Goal: Check status: Check status

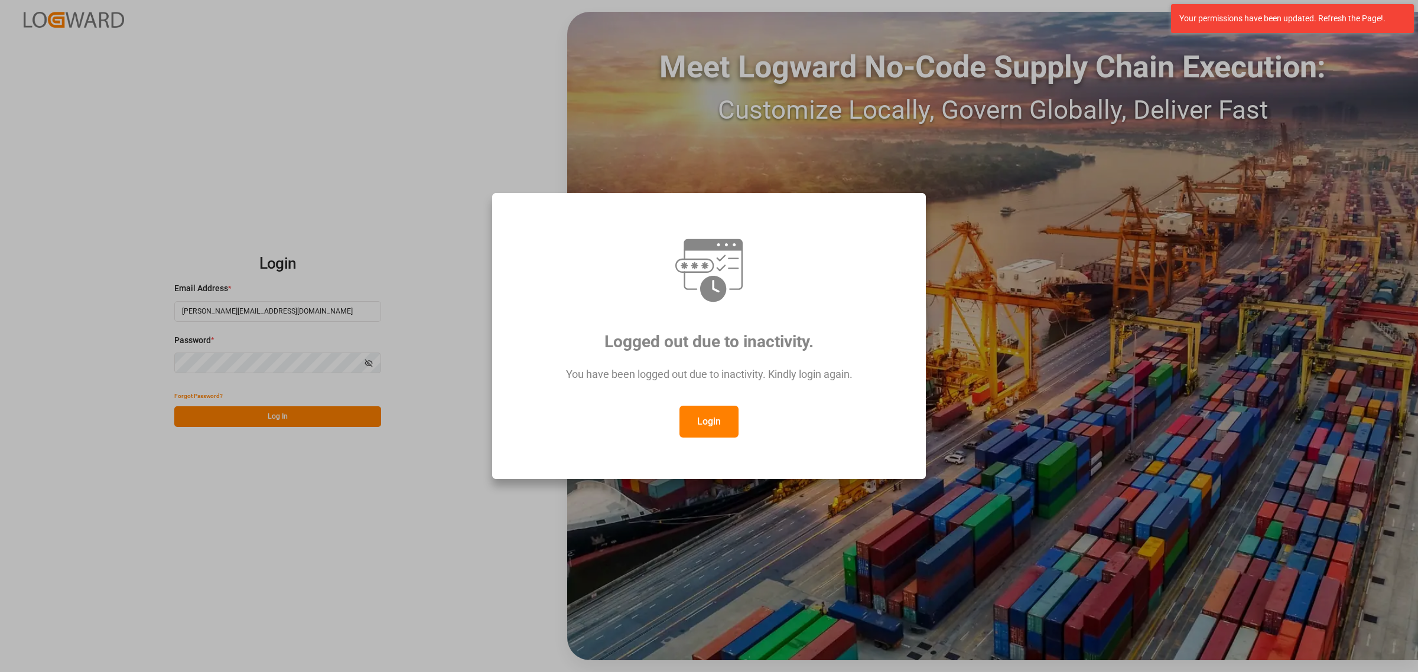
click at [715, 418] on button "Login" at bounding box center [708, 422] width 59 height 32
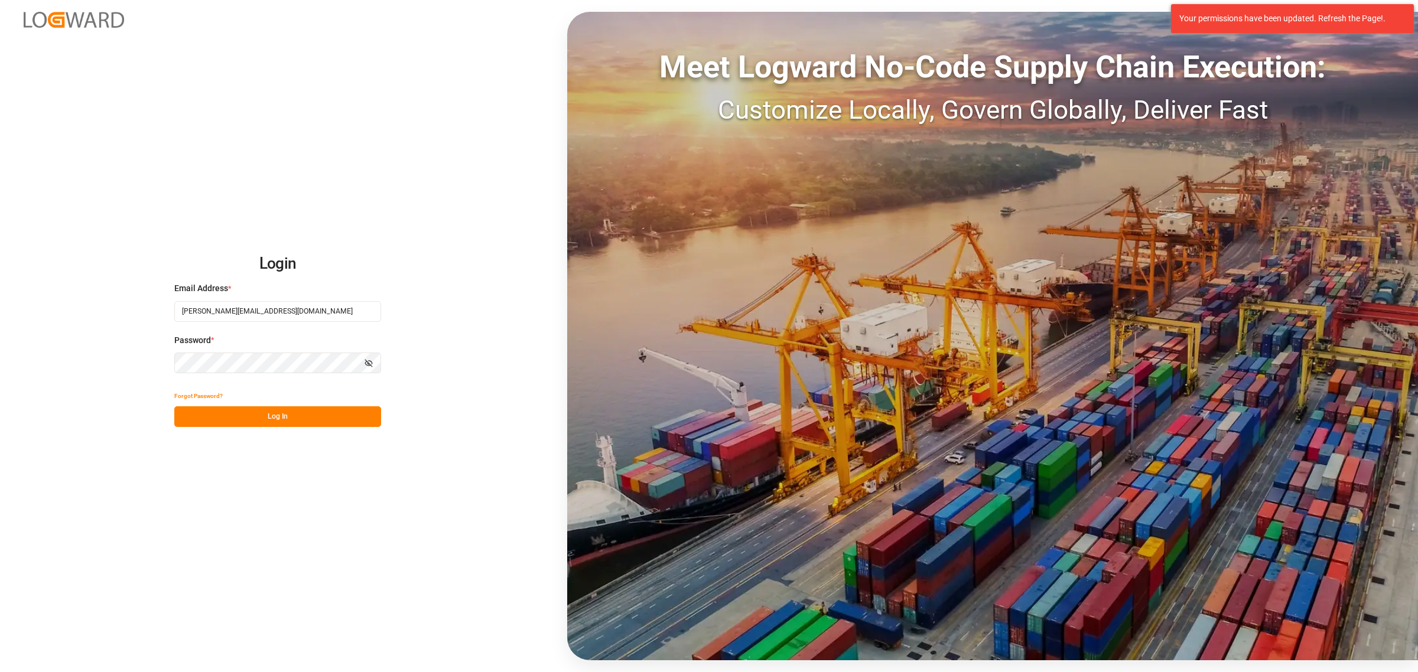
drag, startPoint x: 282, startPoint y: 414, endPoint x: 434, endPoint y: 393, distance: 153.2
click at [284, 414] on button "Log In" at bounding box center [277, 416] width 207 height 21
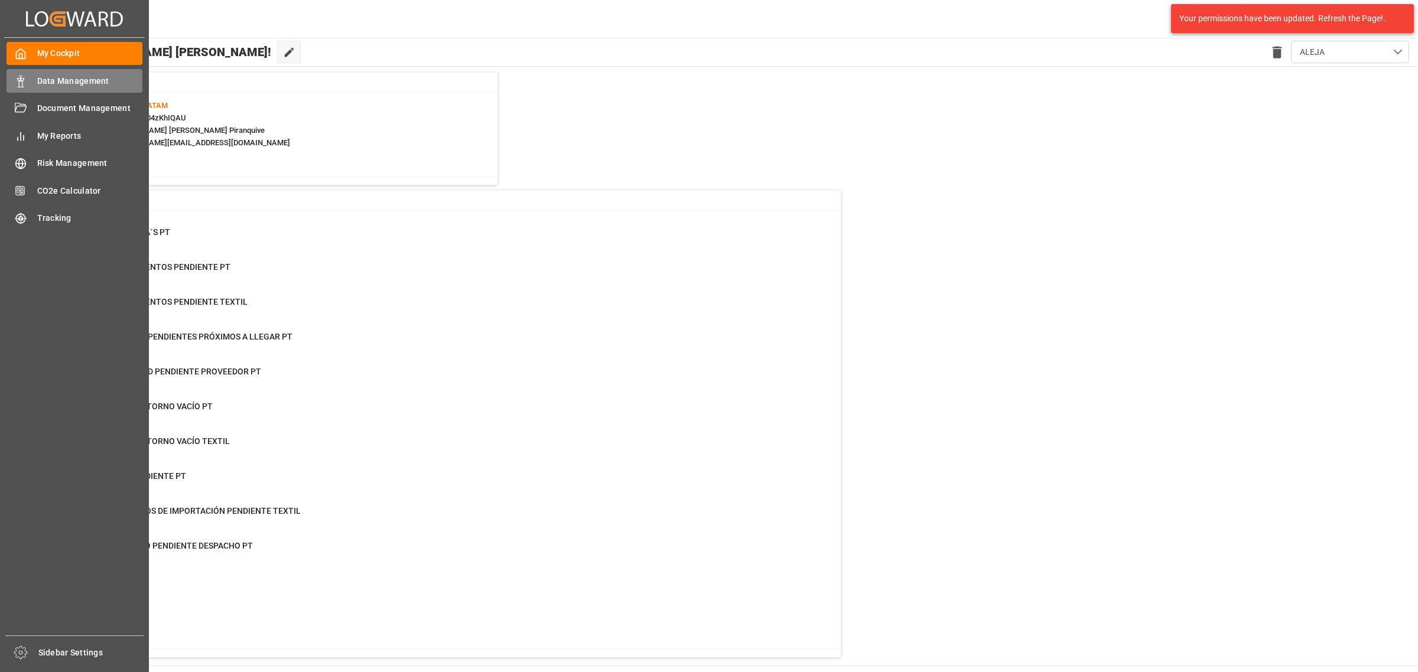
click at [71, 84] on span "Data Management" at bounding box center [90, 81] width 106 height 12
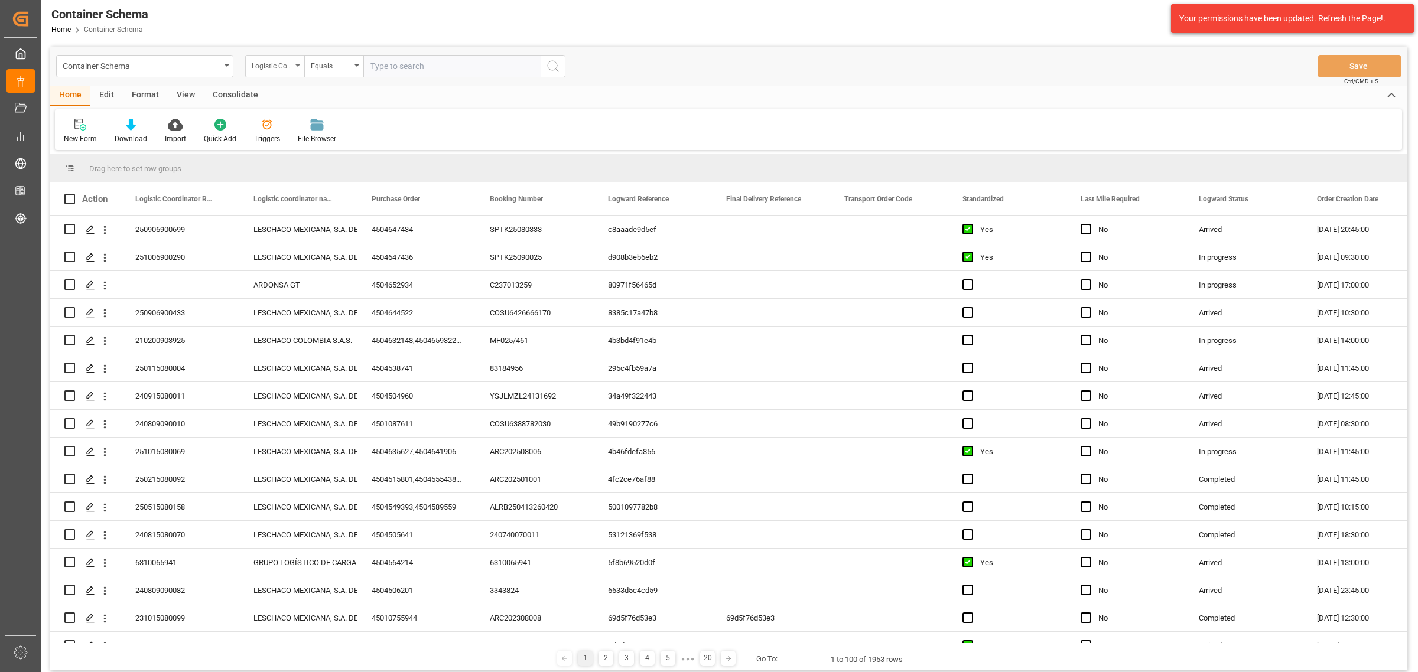
click at [257, 66] on div "Logistic Coordinator Reference Number" at bounding box center [272, 65] width 40 height 14
click at [314, 164] on div "Purchase Order" at bounding box center [334, 170] width 176 height 25
drag, startPoint x: 361, startPoint y: 52, endPoint x: 357, endPoint y: 59, distance: 7.9
click at [359, 54] on div "Container Schema Purchase Order Equals Save Ctrl/CMD + S" at bounding box center [728, 66] width 1356 height 39
click at [328, 65] on div "Equals" at bounding box center [331, 65] width 40 height 14
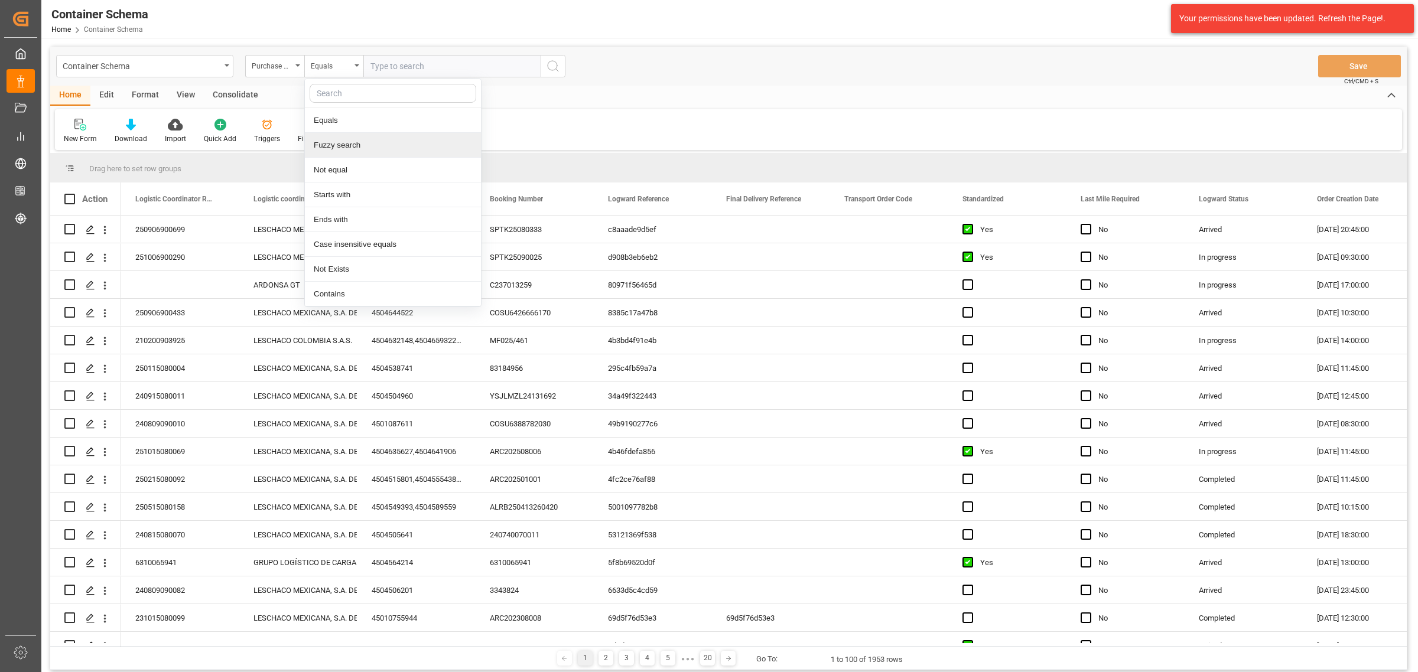
click at [369, 145] on div "Fuzzy search" at bounding box center [393, 145] width 176 height 25
click at [400, 74] on input "text" at bounding box center [451, 66] width 177 height 22
paste input "4504632776"
type input "4504632776"
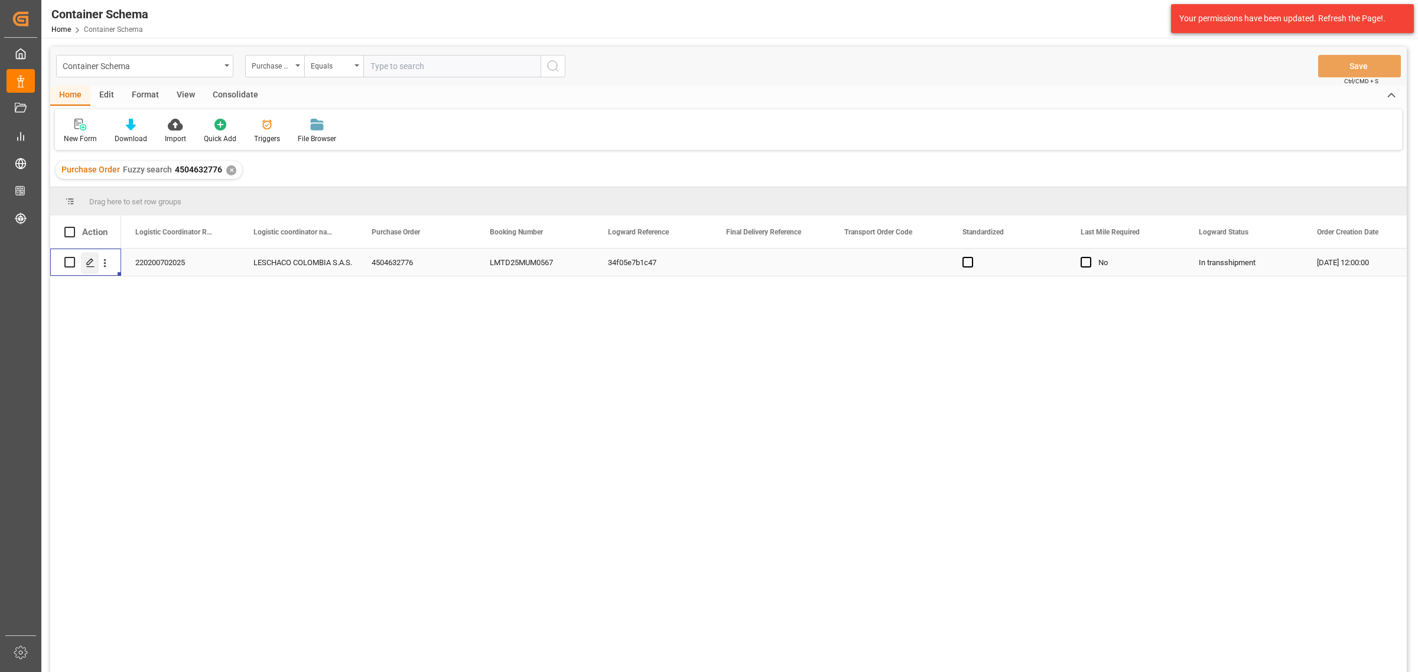
click at [83, 262] on div "Press SPACE to select this row." at bounding box center [90, 263] width 18 height 22
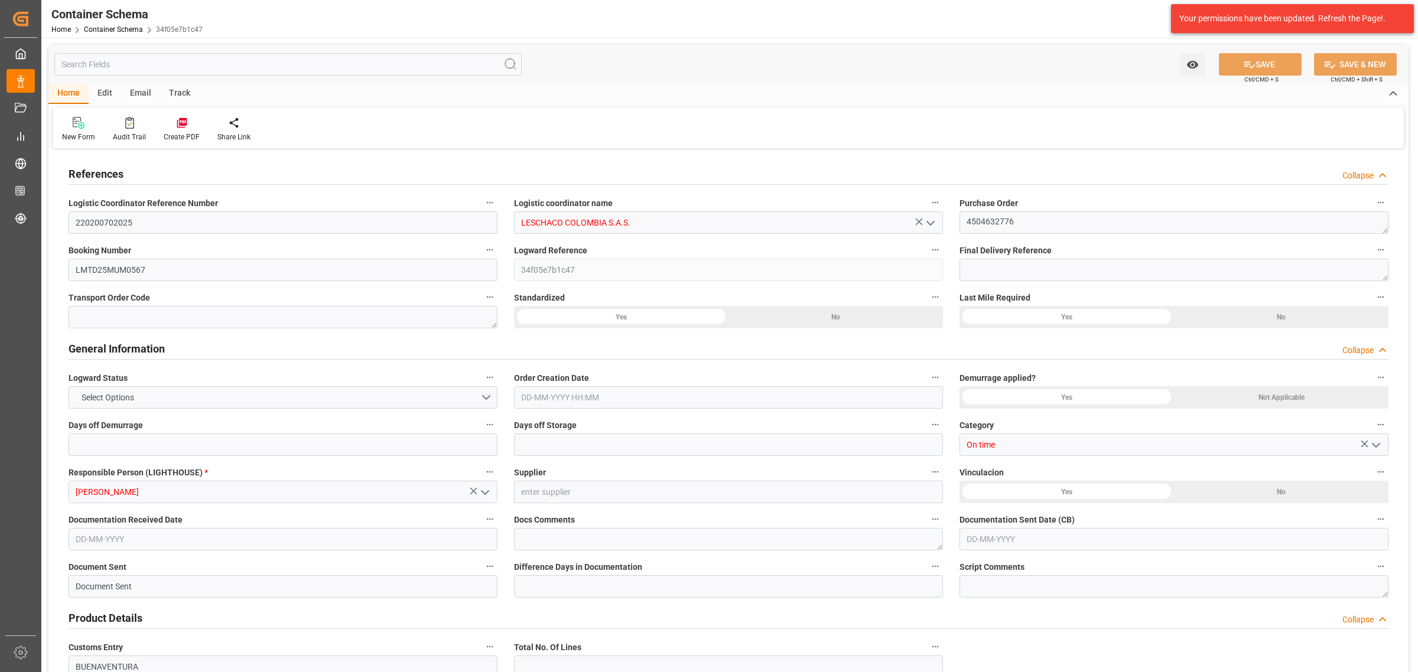
type input "0"
type input "3"
type input "1"
type input "10"
type input "5000"
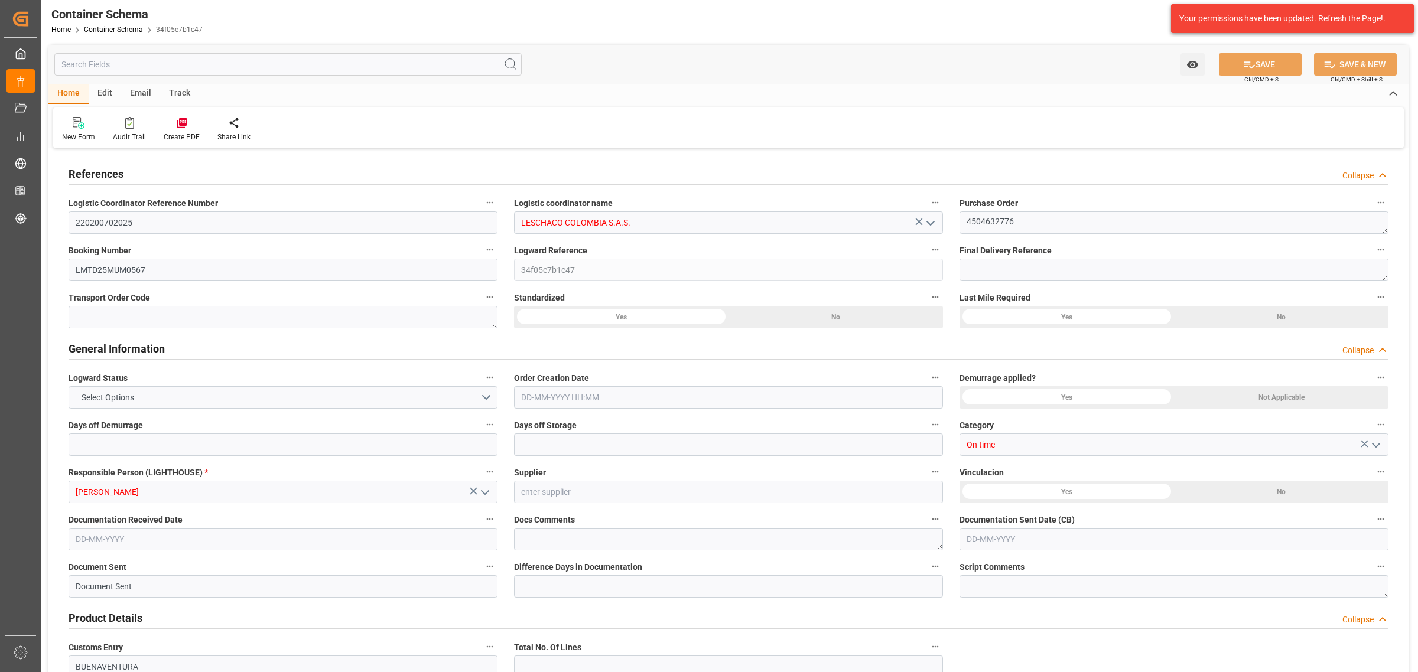
type input "5245"
type input "CMACGM"
type input "CMA CGM Group"
type input "INNSA"
type input "COBUN"
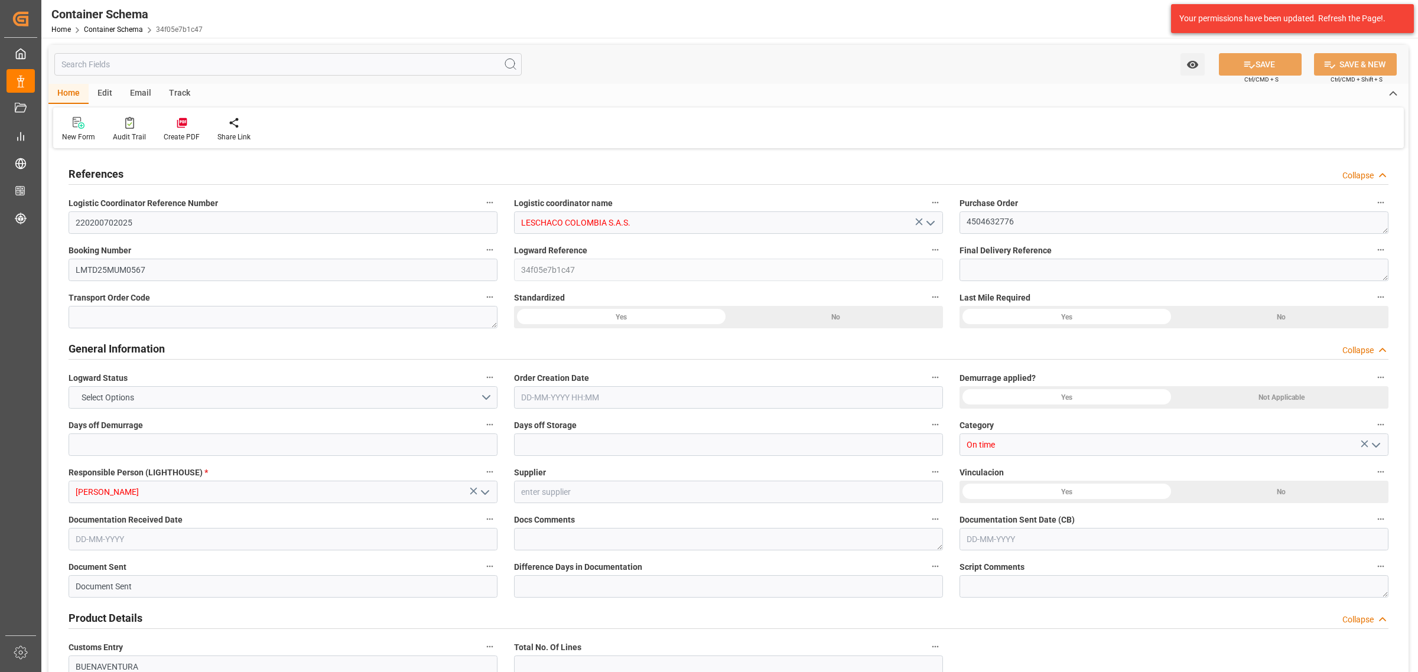
type input "COBUN"
type input "9410741"
type input "7"
type input "0"
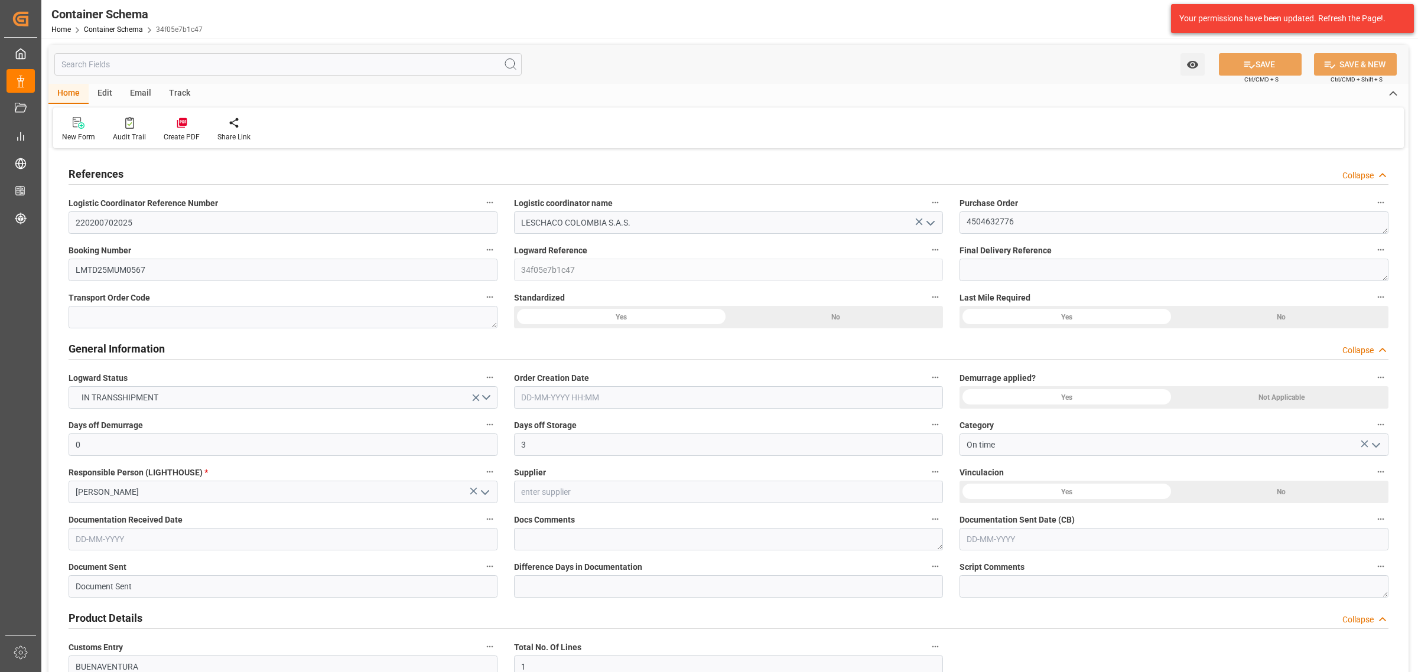
type input "[DATE] 12:00"
type input "[DATE]"
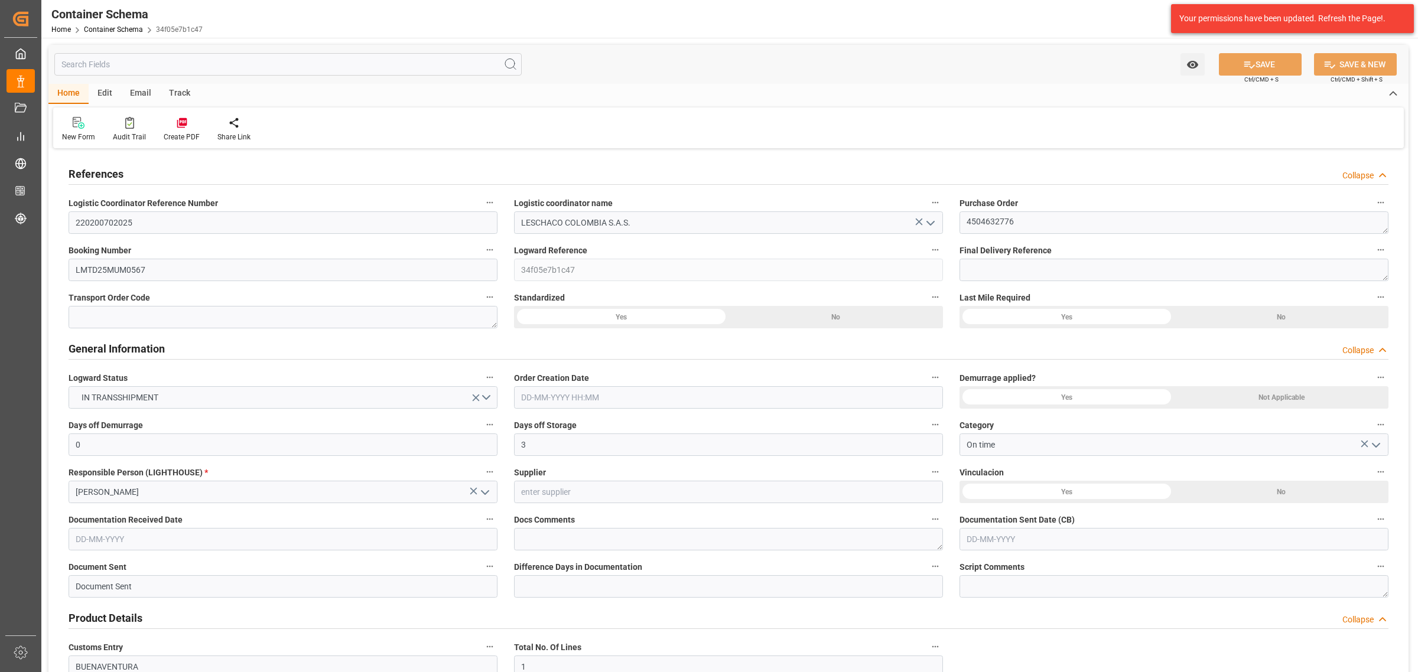
type input "[DATE]"
type input "[DATE] 04:43"
type input "[DATE] 16:55"
type input "[DATE]"
click at [186, 90] on div "Track" at bounding box center [179, 94] width 39 height 20
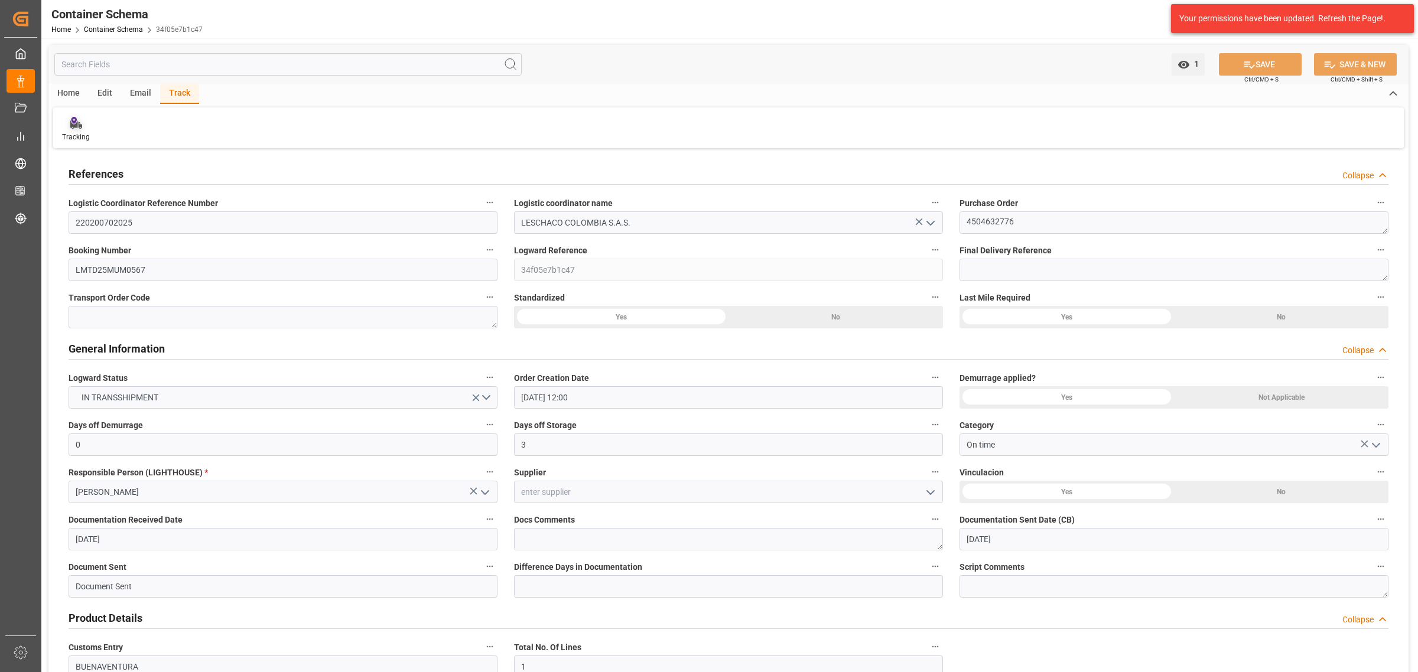
click at [90, 130] on div "Tracking" at bounding box center [75, 129] width 45 height 26
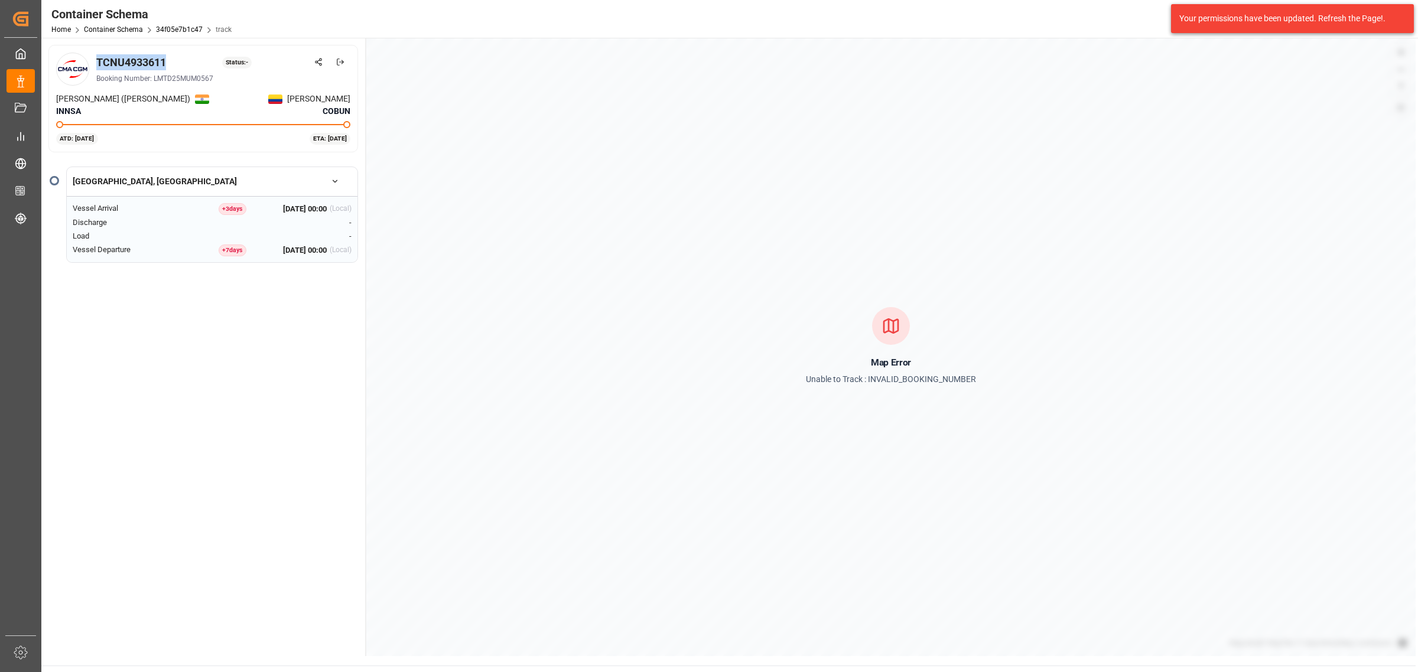
drag, startPoint x: 172, startPoint y: 54, endPoint x: 97, endPoint y: 58, distance: 74.5
click at [97, 58] on div "TCNU4933611 Status: -" at bounding box center [223, 62] width 254 height 16
copy div "TCNU4933611"
click at [99, 28] on link "Container Schema" at bounding box center [113, 29] width 59 height 8
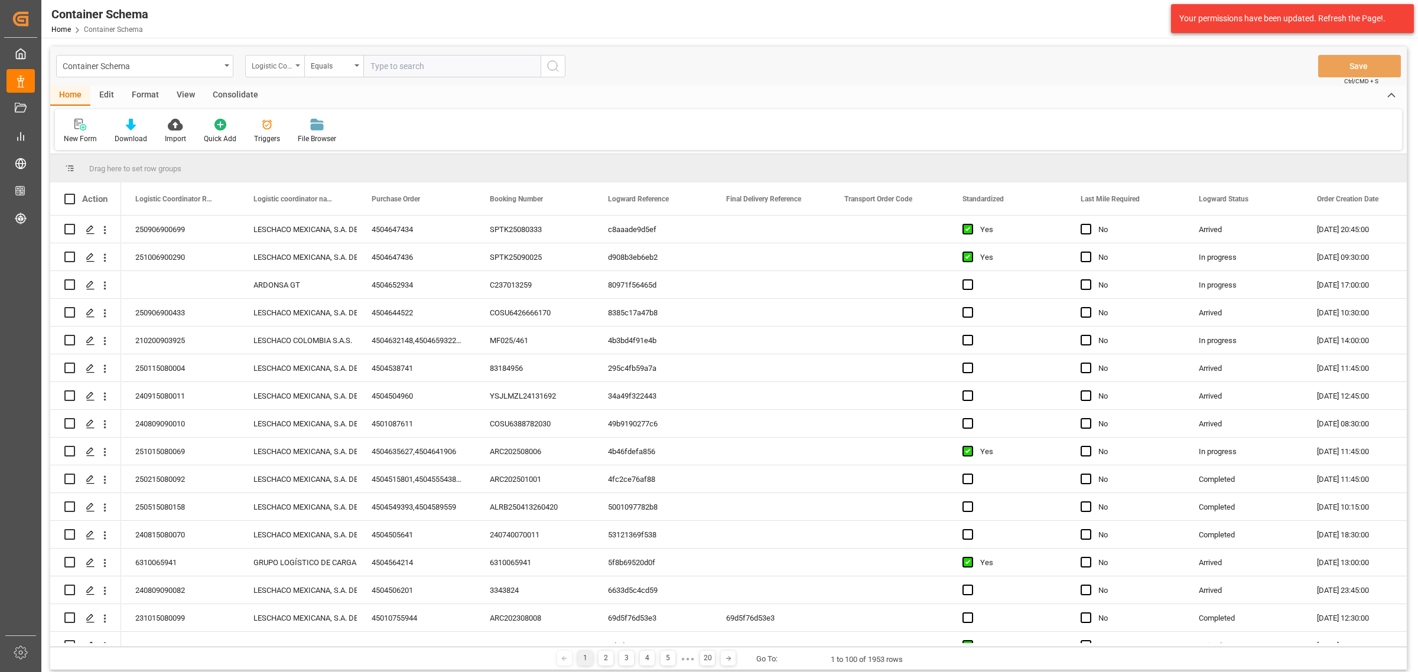
click at [285, 67] on div "Logistic Coordinator Reference Number" at bounding box center [272, 65] width 40 height 14
drag, startPoint x: 327, startPoint y: 175, endPoint x: 335, endPoint y: 120, distance: 55.6
click at [327, 174] on div "Purchase Order" at bounding box center [334, 170] width 176 height 25
click at [341, 58] on div "Equals" at bounding box center [331, 65] width 40 height 14
click at [392, 148] on div "Fuzzy search" at bounding box center [393, 145] width 176 height 25
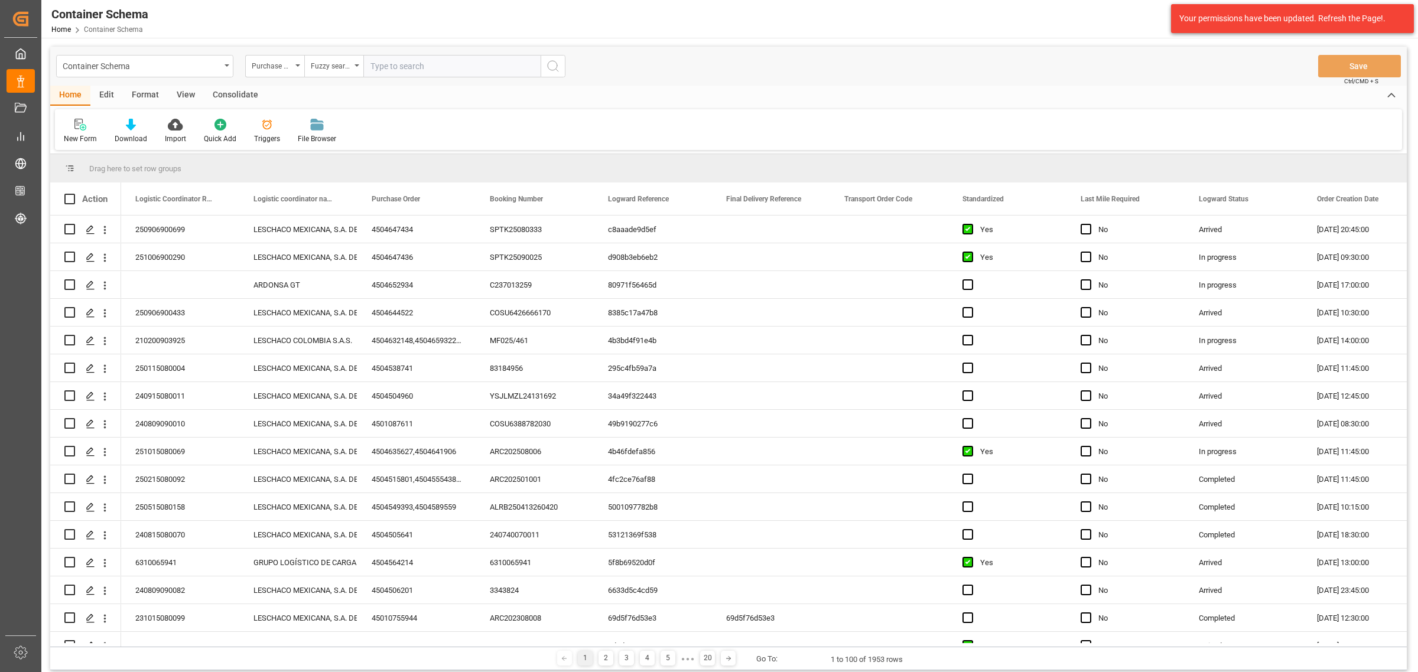
click at [449, 57] on input "text" at bounding box center [451, 66] width 177 height 22
paste input "4504621167"
type input "4504621167"
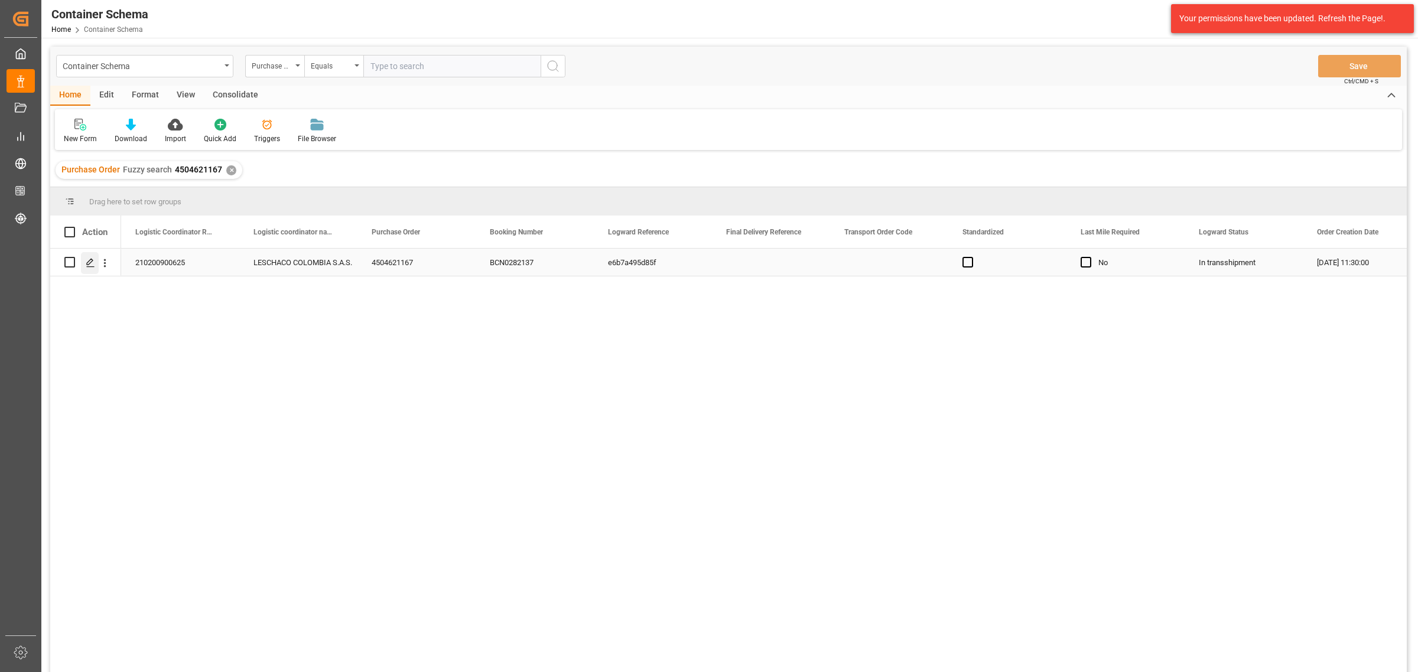
click at [90, 263] on polygon "Press SPACE to select this row." at bounding box center [90, 262] width 6 height 6
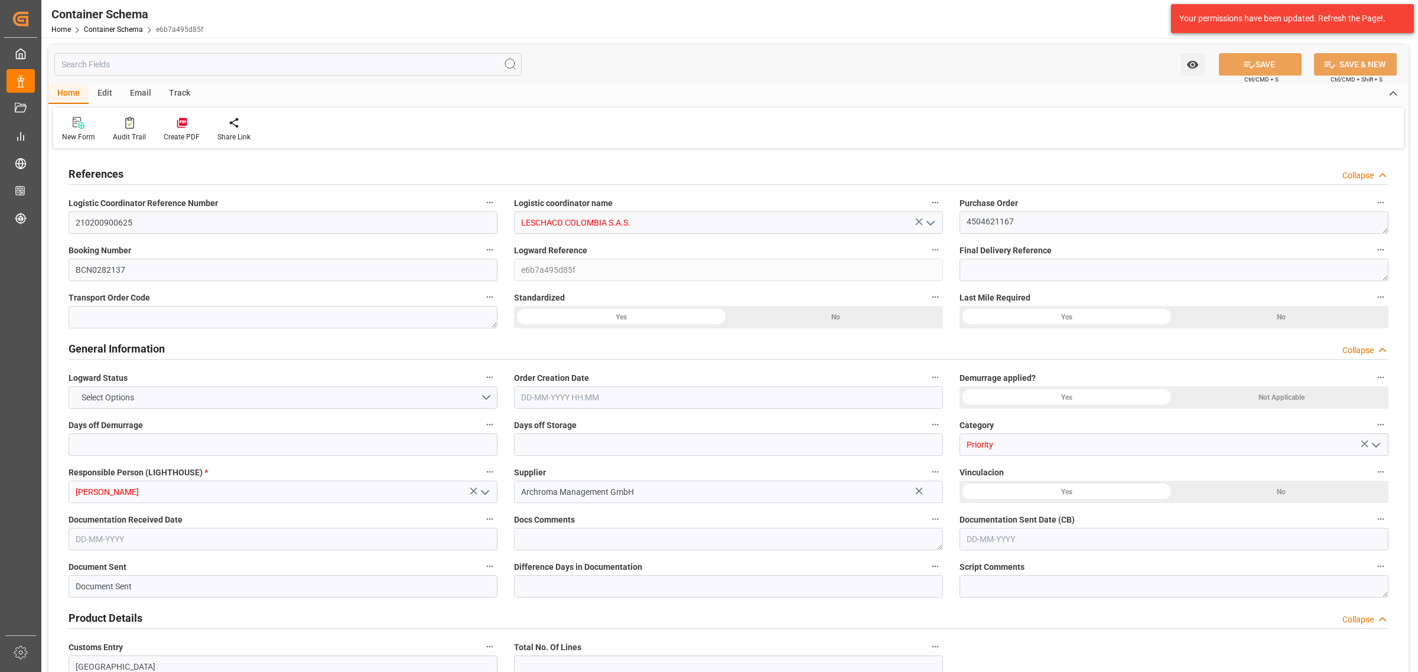
type input "0"
type input "3"
type input "1"
type input "45"
type input "9000"
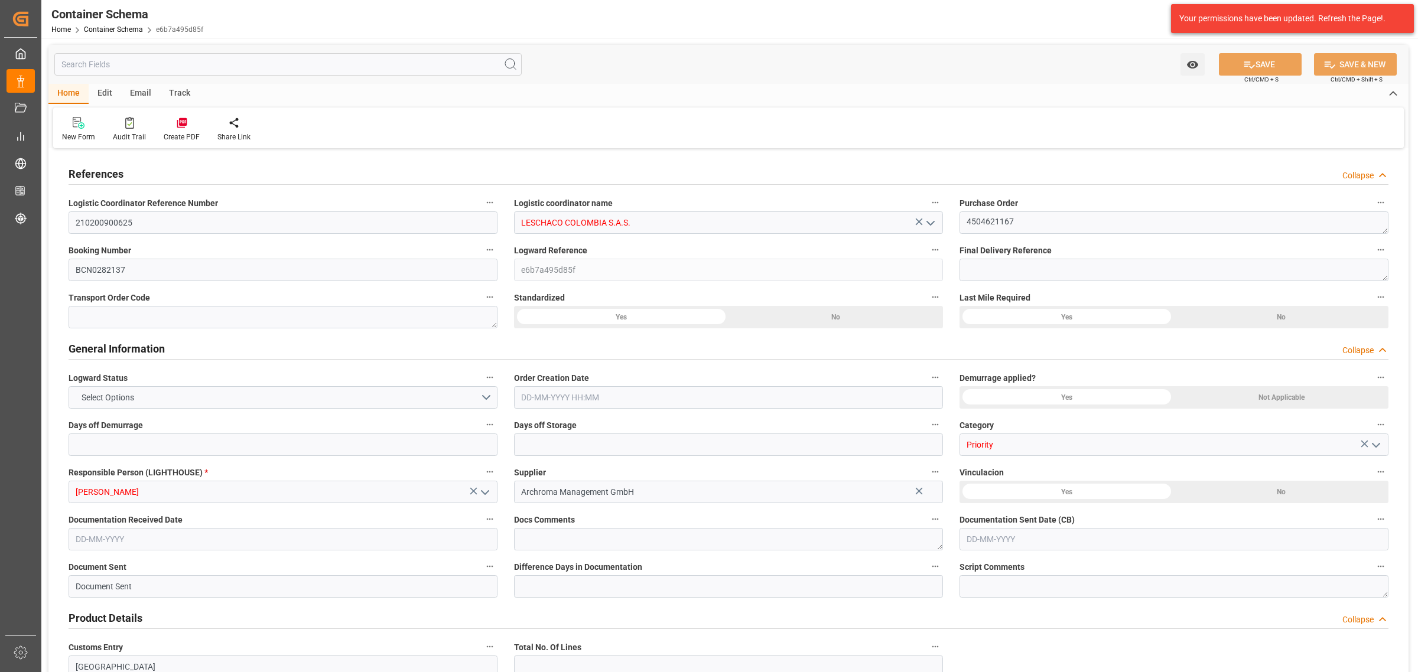
type input "4747"
type input "MSC"
type input "Mediterranean Shipping Company"
type input "ESBCN"
type input "ESZFB"
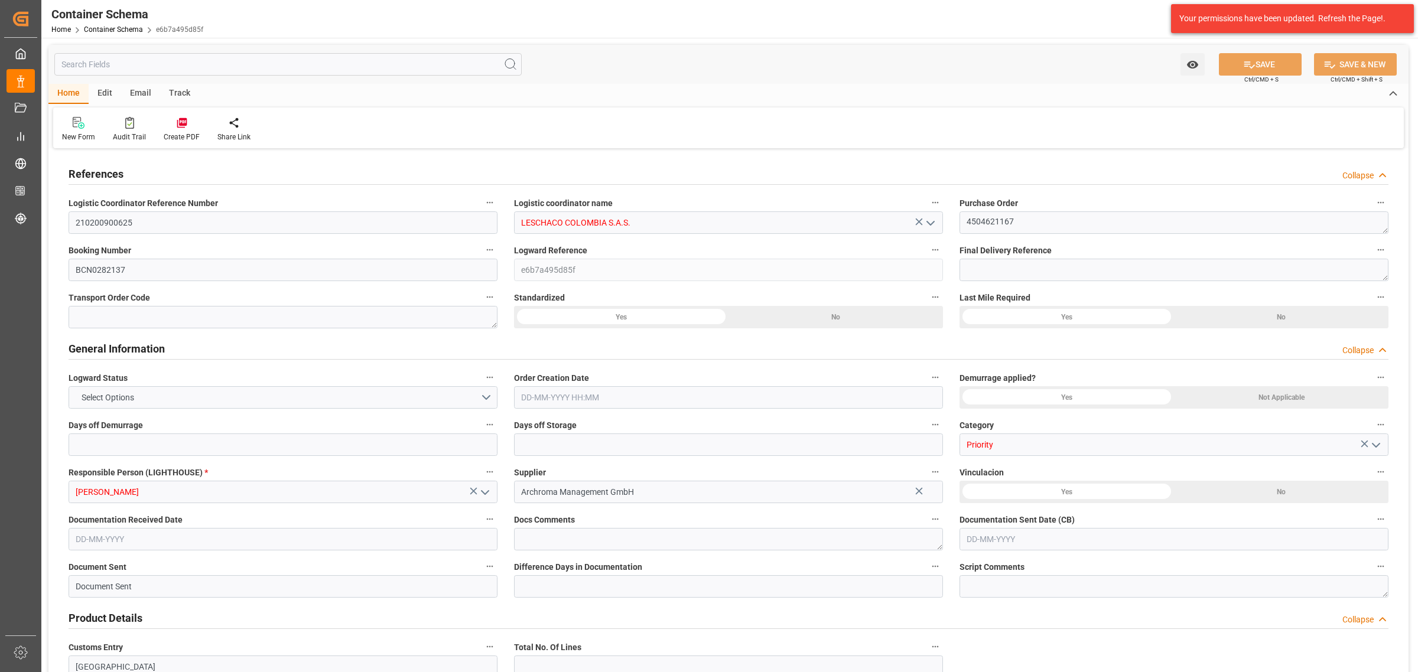
type input "COCTG"
type input "9954747"
type input "1"
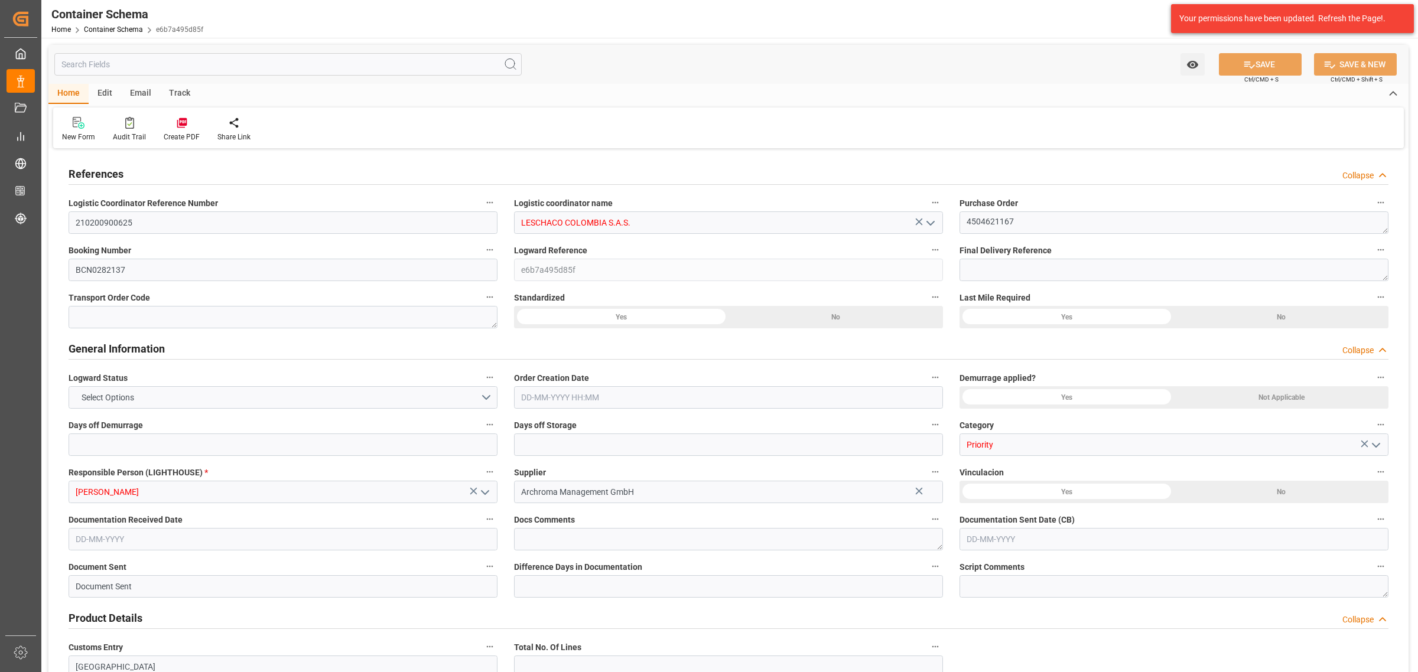
type input "0"
type input "[DATE] 11:30"
type input "[DATE]"
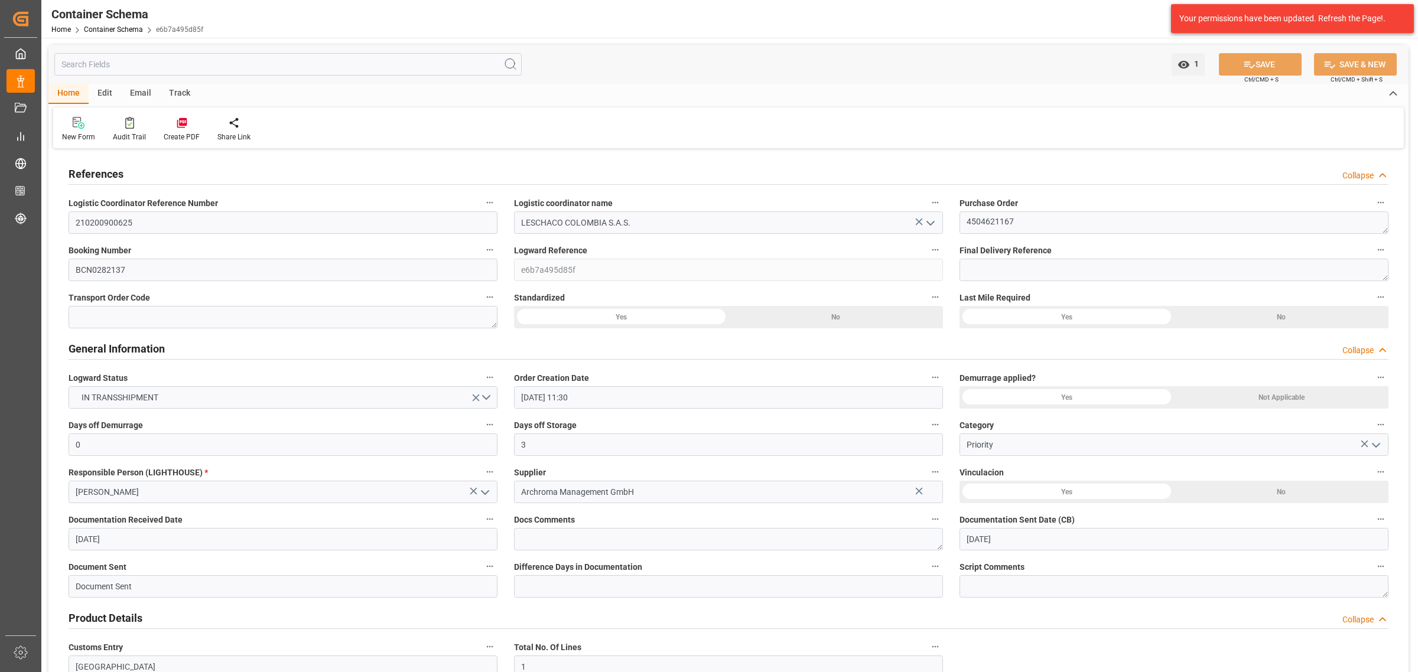
type input "[DATE]"
type input "[DATE] 07:34"
type input "[DATE] 16:46"
type input "[DATE]"
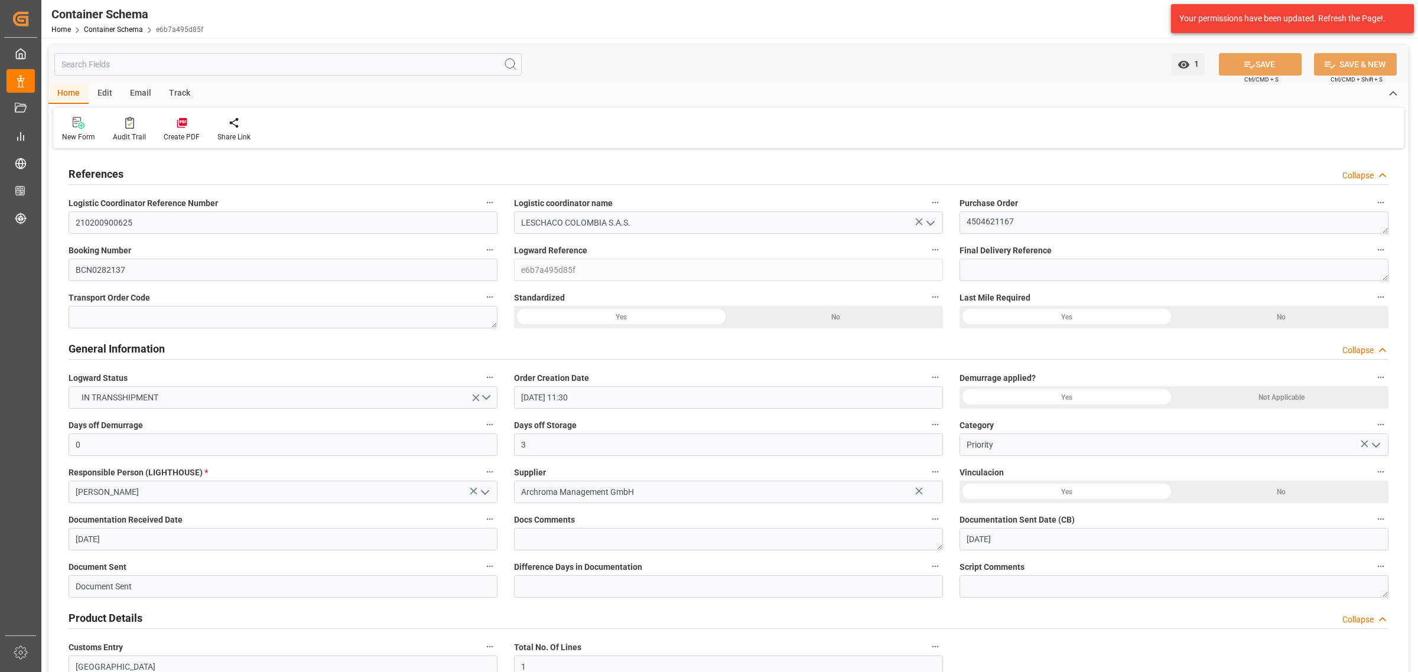
click at [180, 92] on div "Track" at bounding box center [179, 94] width 39 height 20
click at [75, 122] on icon at bounding box center [73, 120] width 5 height 6
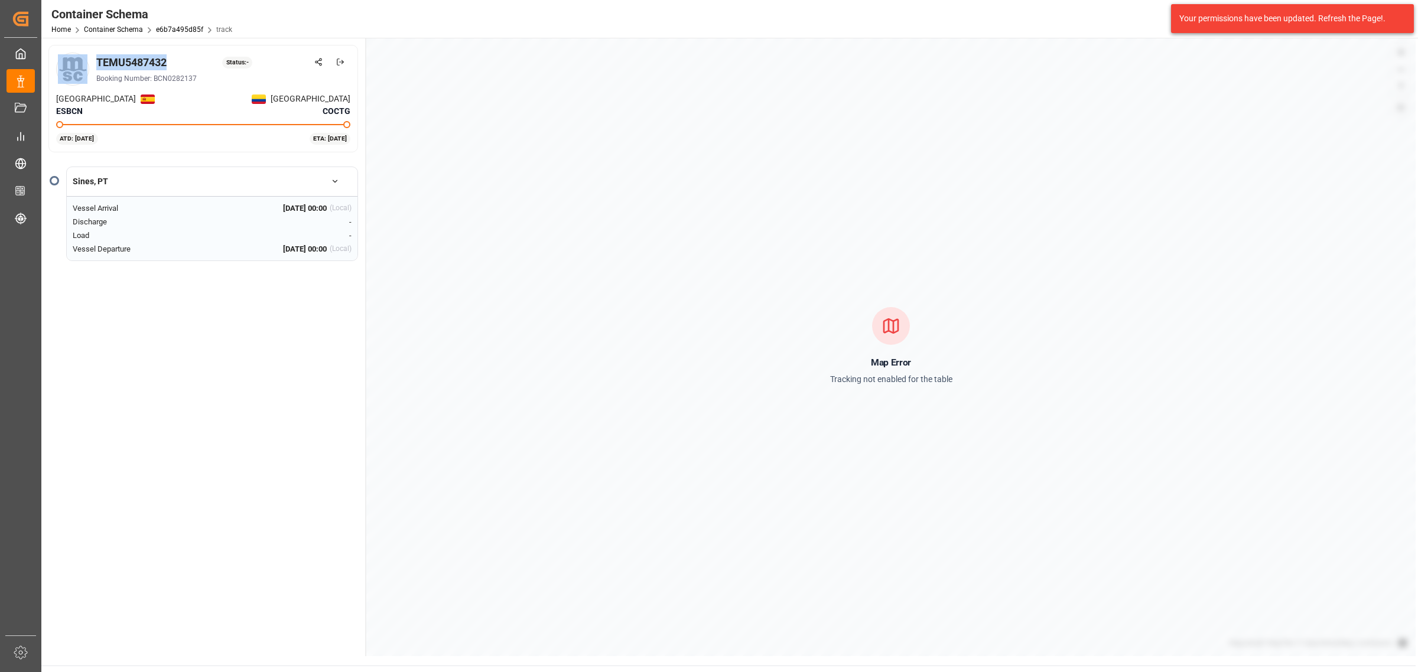
drag, startPoint x: 179, startPoint y: 63, endPoint x: 83, endPoint y: 65, distance: 95.7
click at [83, 65] on div "TEMU5487432 Status: - Booking Number: BCN0282137" at bounding box center [203, 69] width 294 height 33
copy div "TEMU5487432"
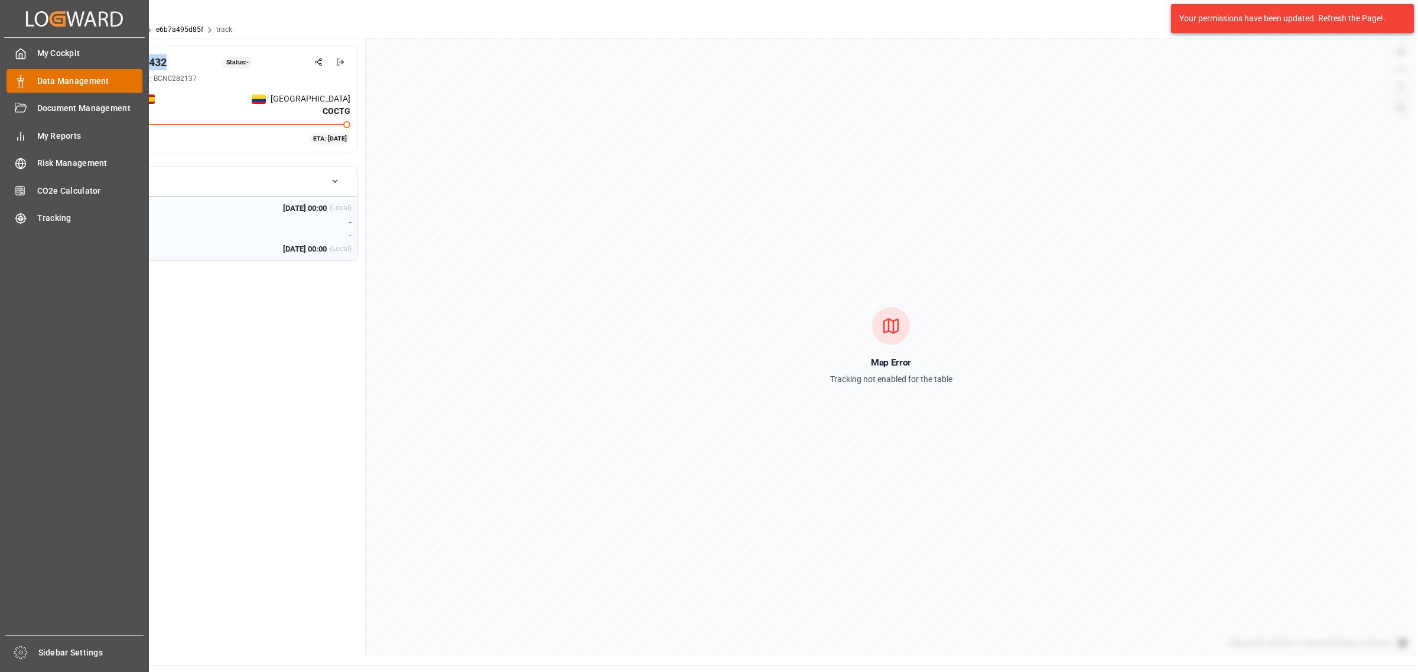
click at [45, 79] on span "Data Management" at bounding box center [90, 81] width 106 height 12
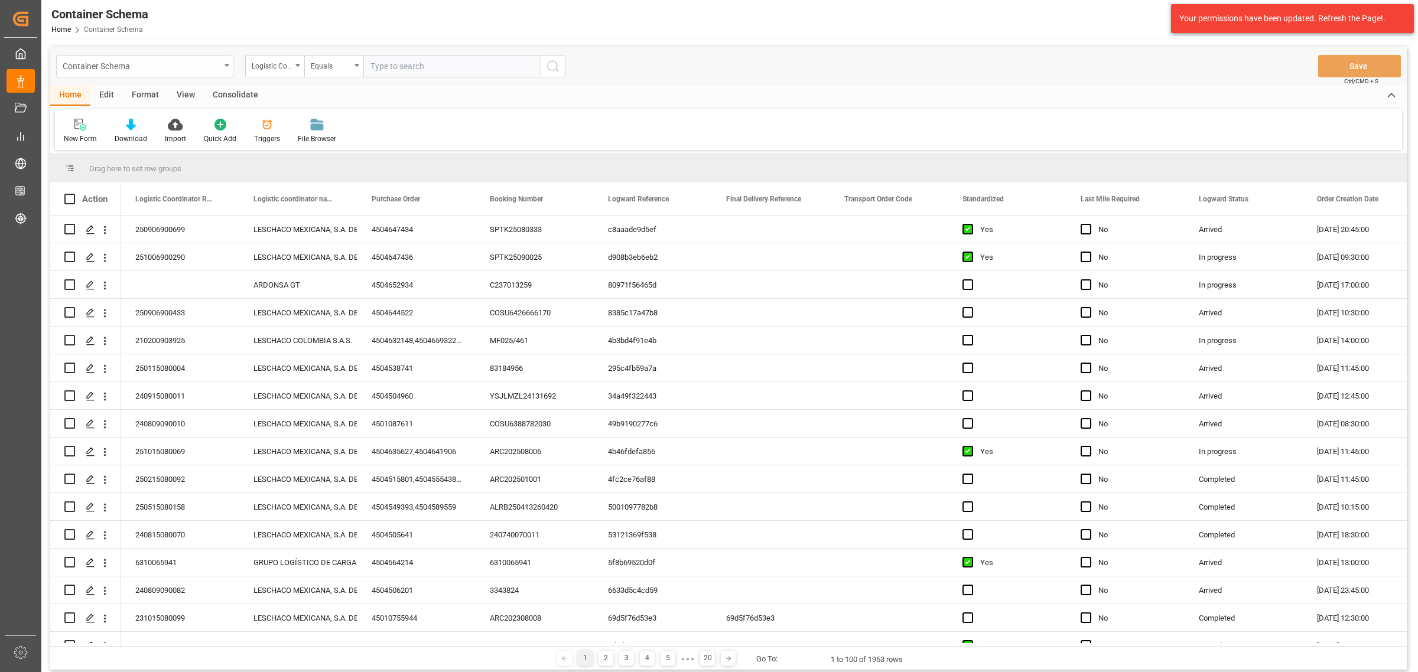
click at [115, 70] on div "Container Schema" at bounding box center [142, 65] width 158 height 15
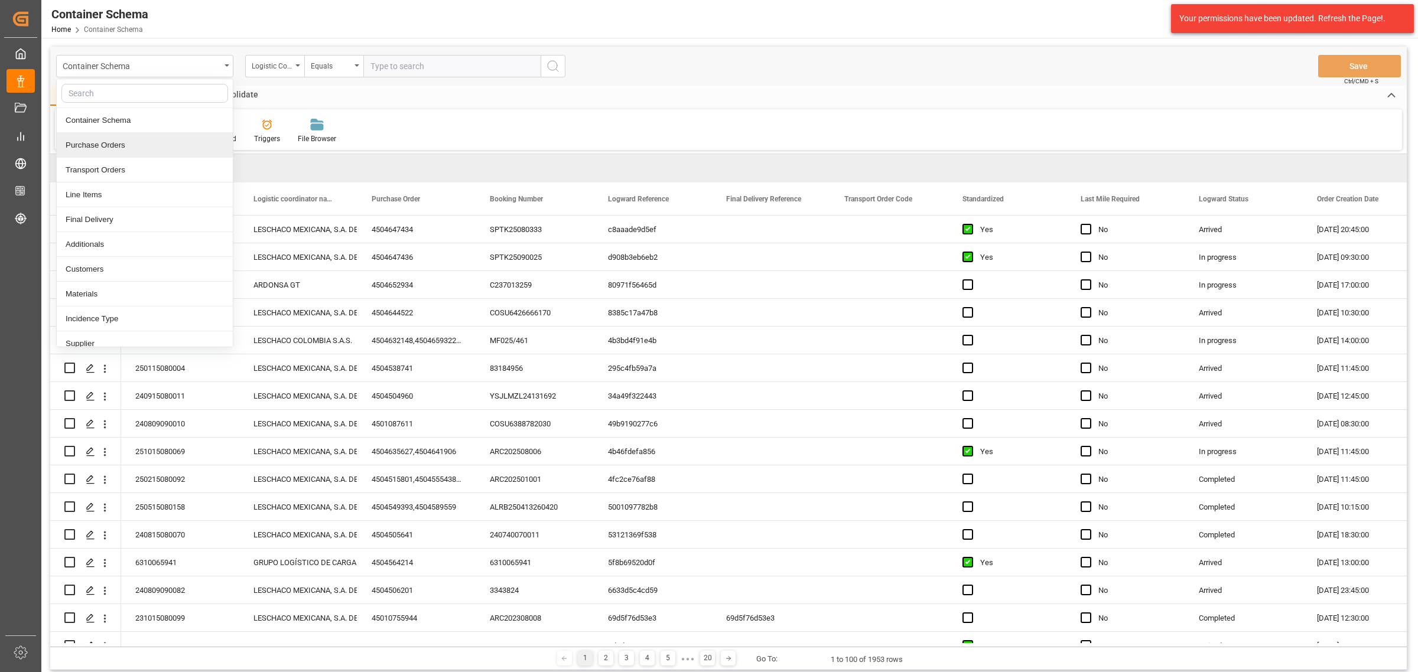
click at [126, 141] on div "Purchase Orders" at bounding box center [145, 145] width 176 height 25
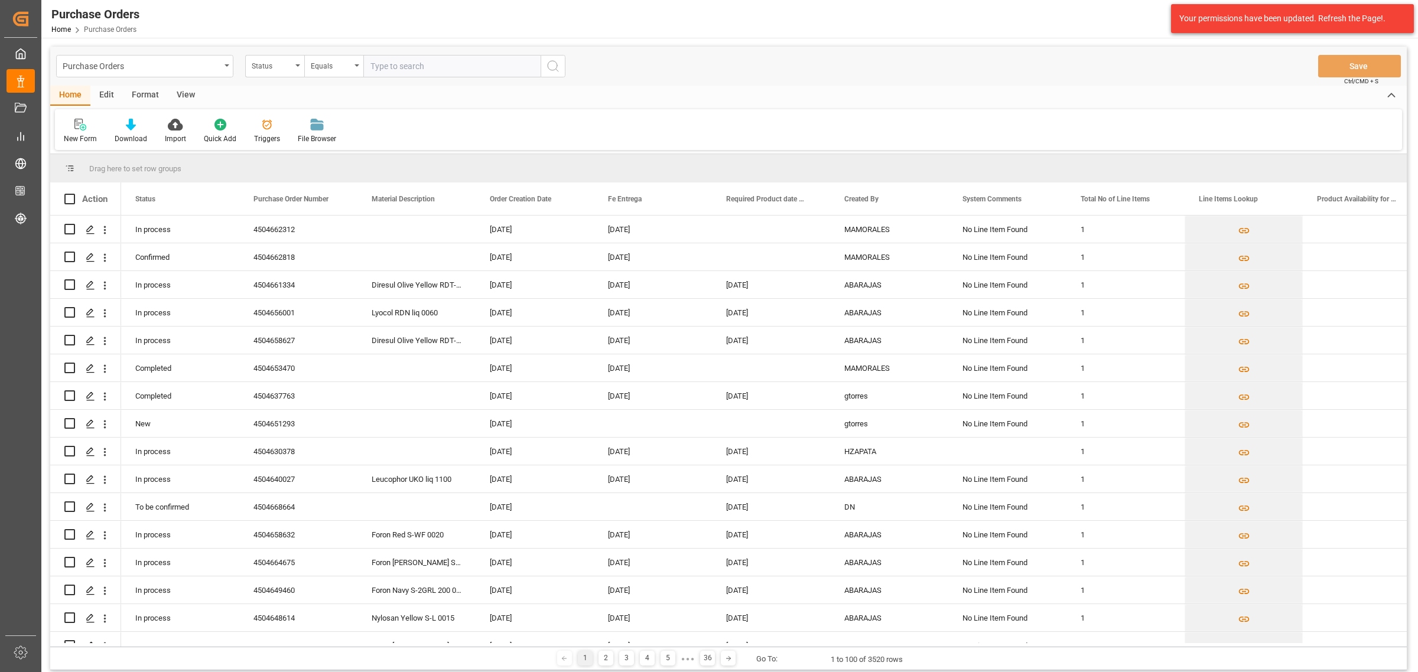
click at [278, 66] on div "Status" at bounding box center [272, 65] width 40 height 14
click at [306, 145] on div "Purchase Order Number" at bounding box center [334, 145] width 176 height 25
click at [337, 66] on div "Equals" at bounding box center [331, 65] width 40 height 14
click at [357, 146] on div "Fuzzy search" at bounding box center [393, 145] width 176 height 25
click at [424, 66] on input "text" at bounding box center [451, 66] width 177 height 22
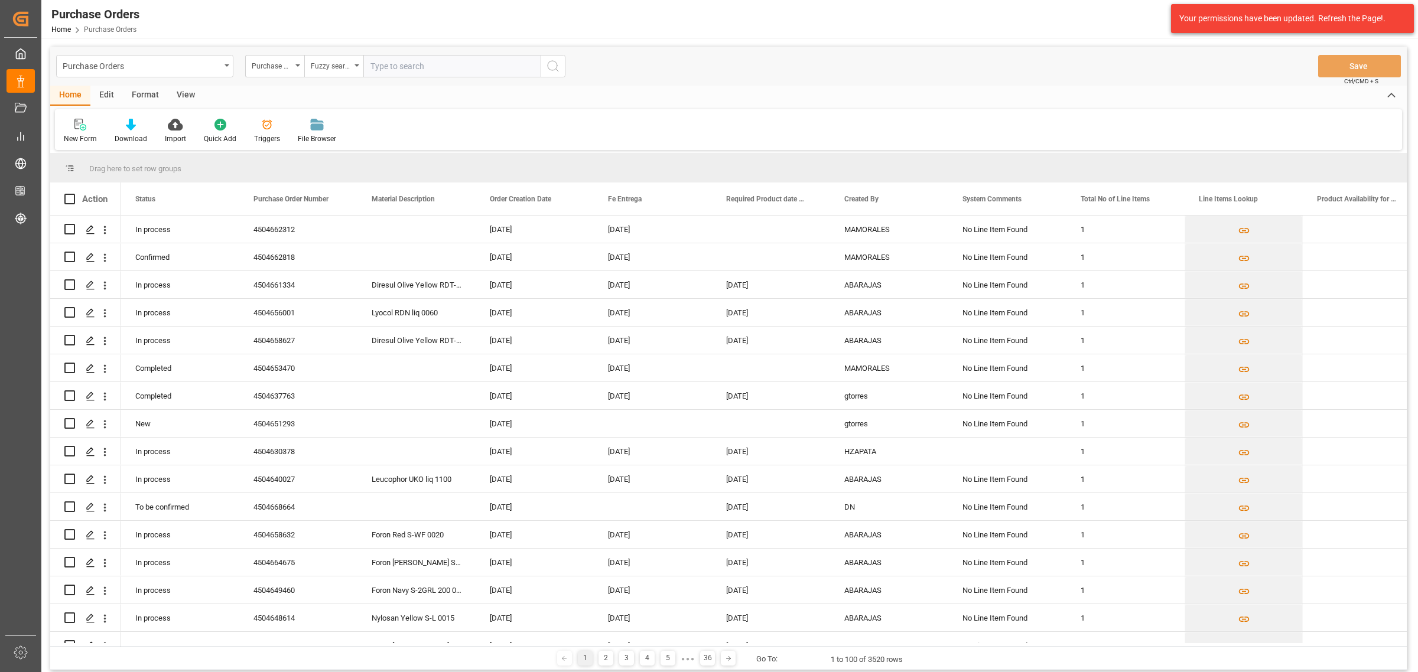
paste input "4524667194"
type input "4524667194"
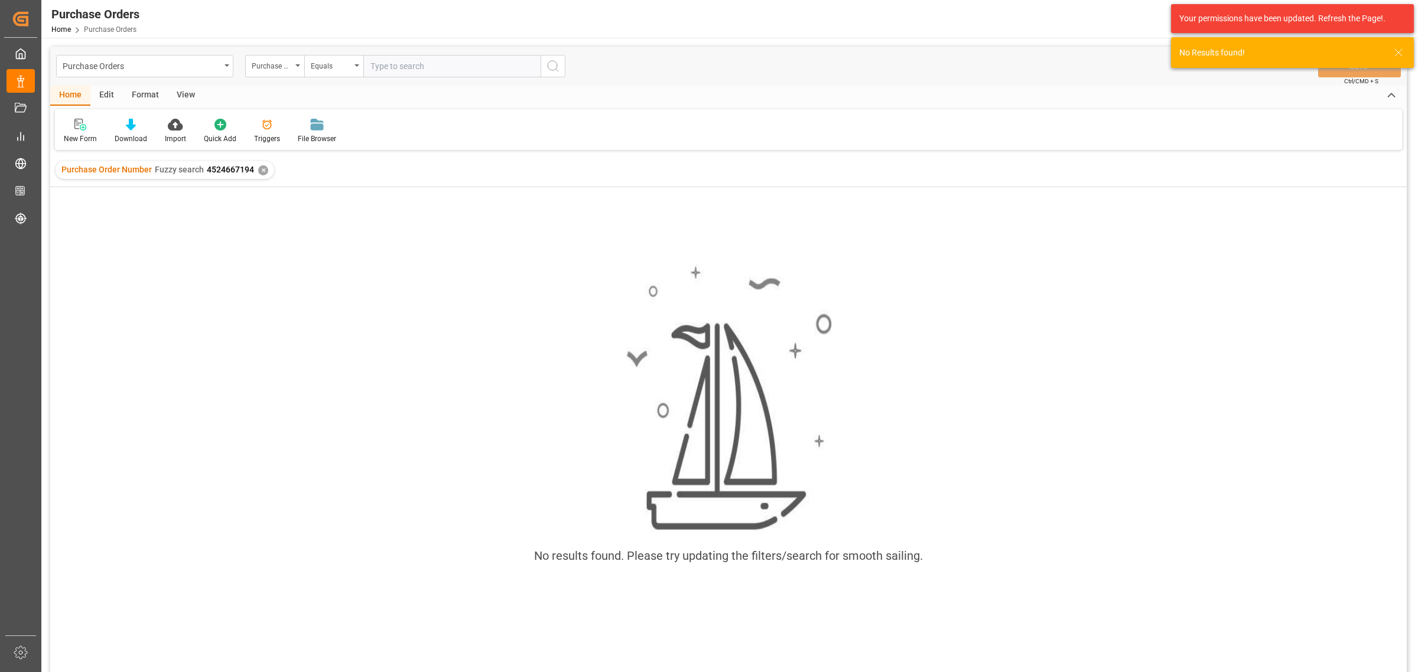
click at [390, 66] on input "text" at bounding box center [451, 66] width 177 height 22
type input "4524667194"
click at [368, 68] on input "4524667194" at bounding box center [451, 66] width 177 height 22
click at [266, 170] on div "✕" at bounding box center [263, 170] width 10 height 10
